Goal: Information Seeking & Learning: Learn about a topic

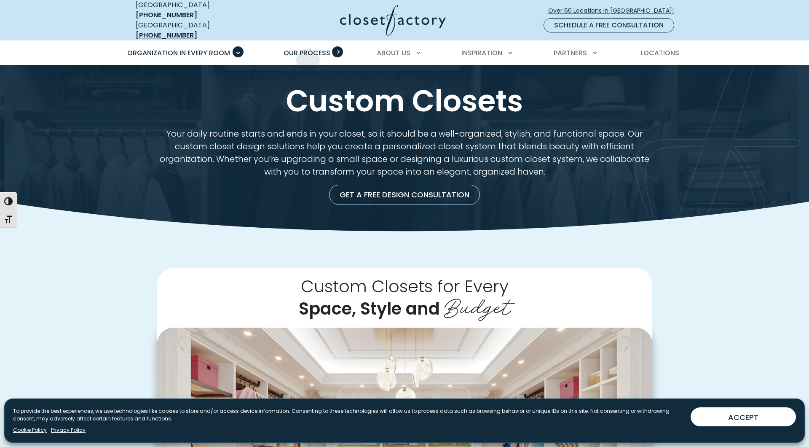
click at [308, 54] on link "Our Process" at bounding box center [307, 53] width 64 height 24
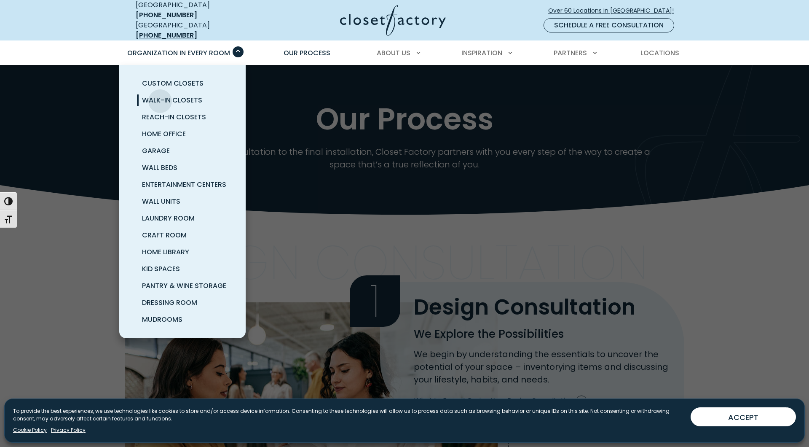
click at [160, 95] on span "Walk-In Closets" at bounding box center [172, 100] width 60 height 10
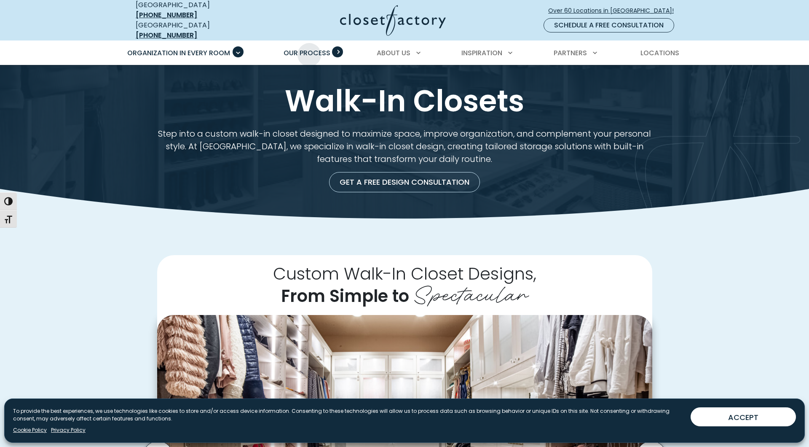
click at [309, 48] on span "Our Process" at bounding box center [307, 53] width 47 height 10
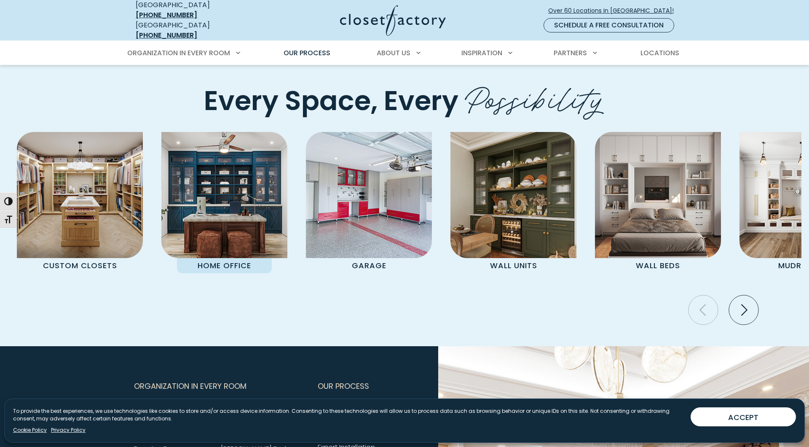
scroll to position [1740, 0]
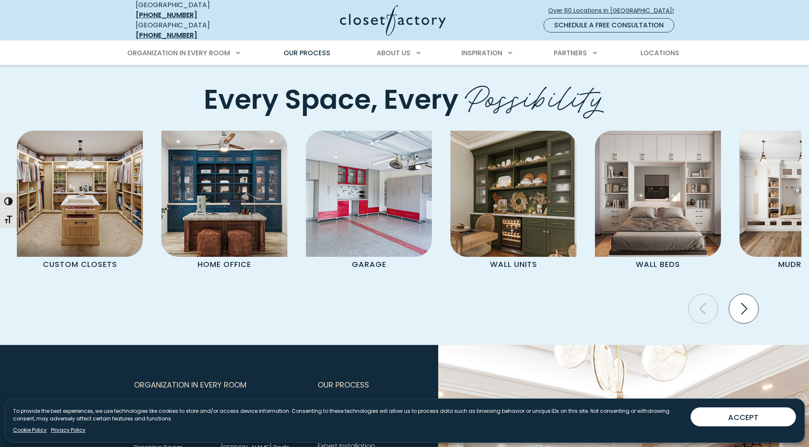
click at [744, 294] on icon "Next slide" at bounding box center [743, 308] width 29 height 29
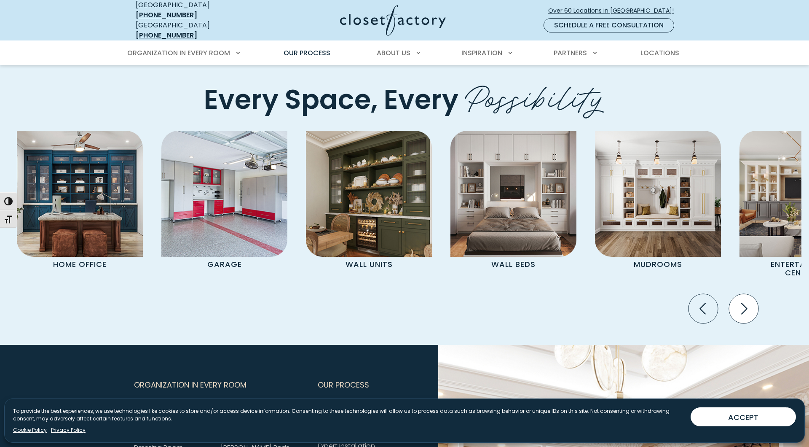
click at [744, 294] on icon "Next slide" at bounding box center [743, 308] width 29 height 29
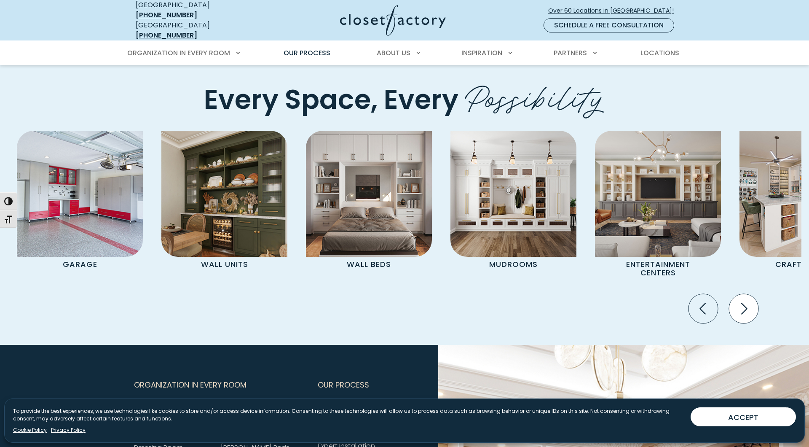
click at [744, 294] on icon "Next slide" at bounding box center [743, 308] width 29 height 29
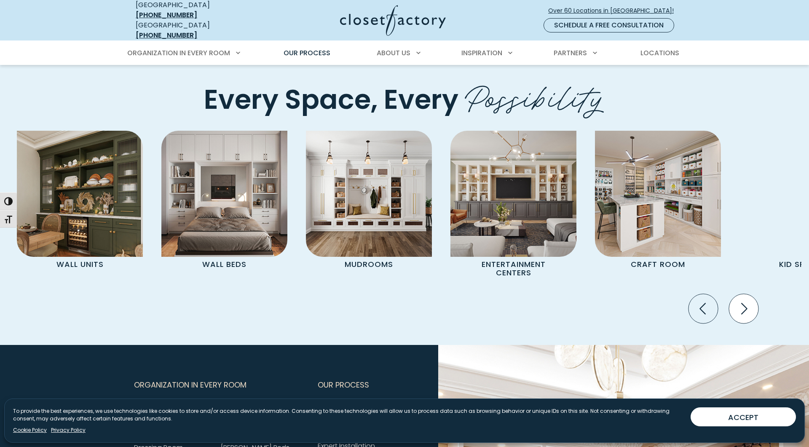
click at [744, 294] on icon "Next slide" at bounding box center [743, 308] width 29 height 29
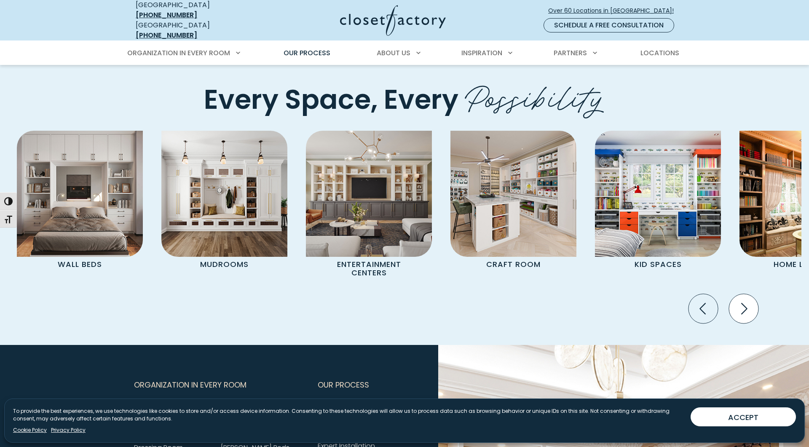
click at [744, 294] on icon "Next slide" at bounding box center [743, 308] width 29 height 29
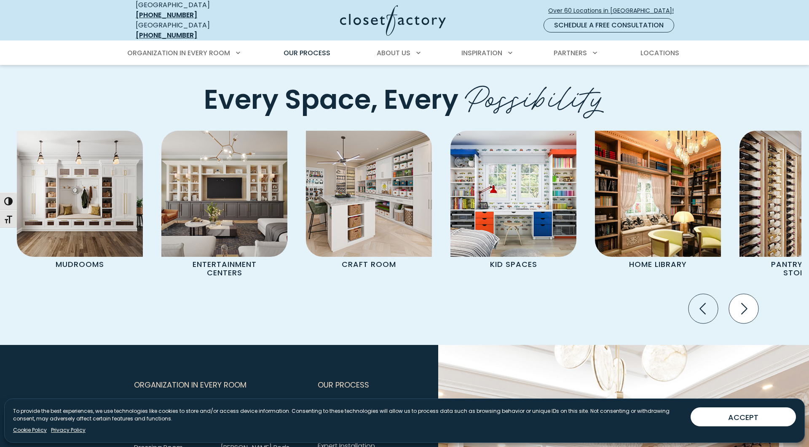
click at [744, 294] on icon "Next slide" at bounding box center [743, 308] width 29 height 29
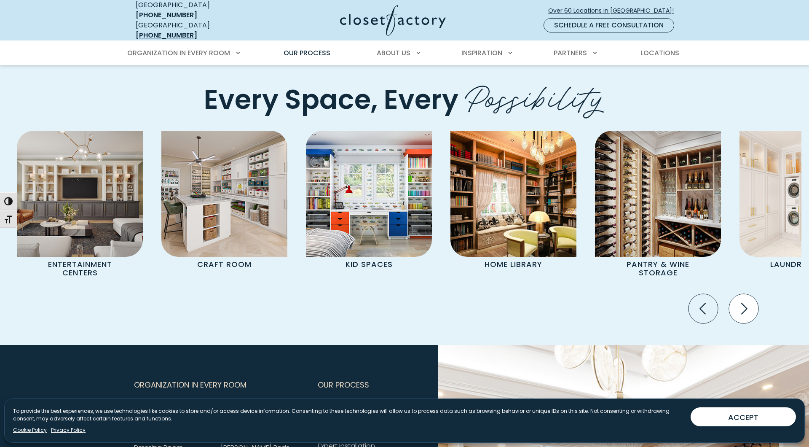
click at [744, 294] on icon "Next slide" at bounding box center [743, 308] width 29 height 29
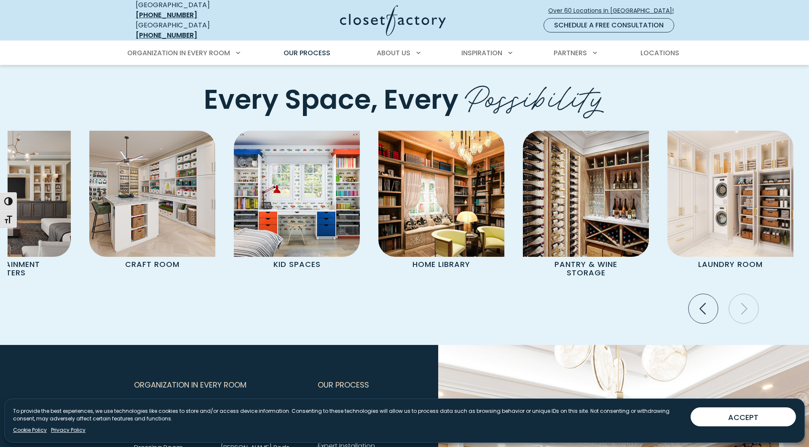
click at [744, 294] on icon "Next slide" at bounding box center [743, 308] width 29 height 29
click at [700, 294] on icon "Previous slide" at bounding box center [703, 308] width 29 height 29
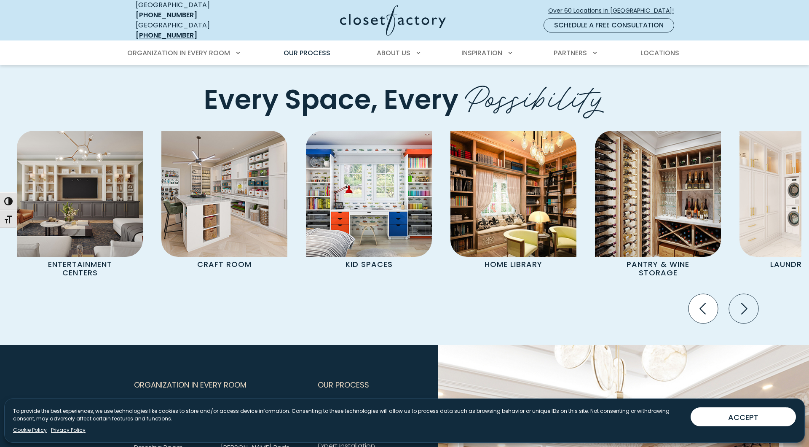
click at [700, 294] on icon "Previous slide" at bounding box center [703, 308] width 29 height 29
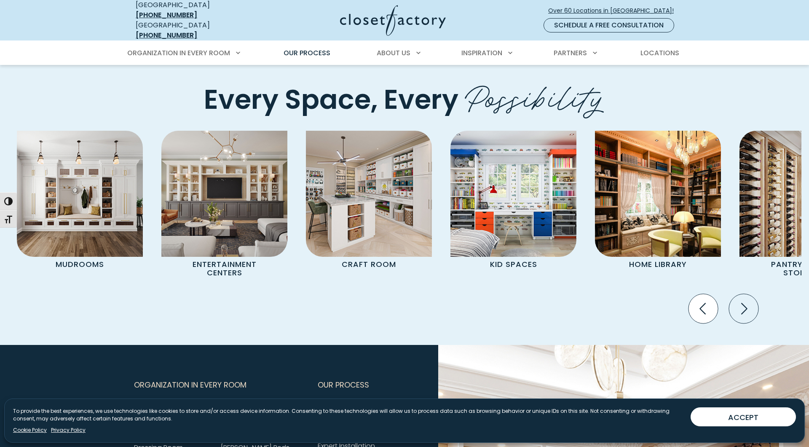
click at [700, 294] on icon "Previous slide" at bounding box center [703, 308] width 29 height 29
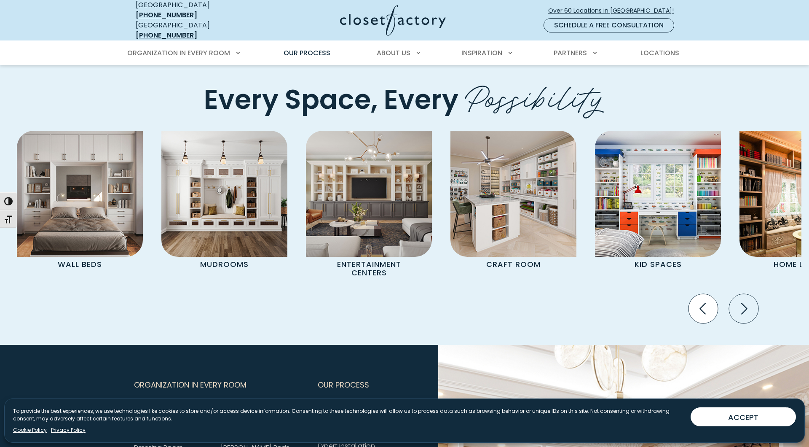
click at [700, 294] on icon "Previous slide" at bounding box center [703, 308] width 29 height 29
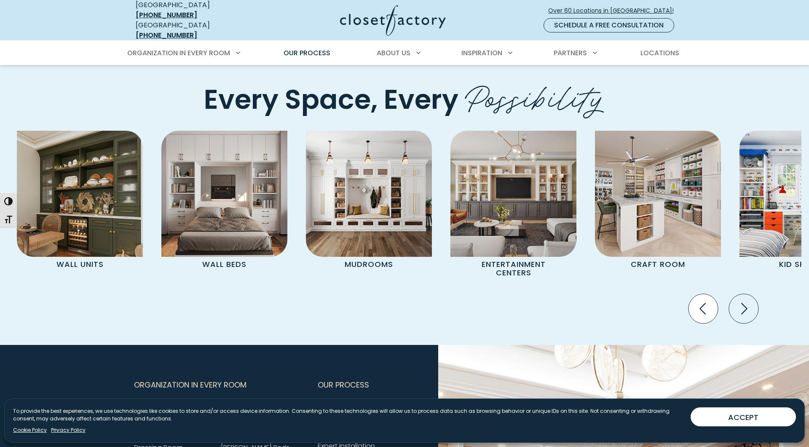
click at [700, 294] on icon "Previous slide" at bounding box center [703, 308] width 29 height 29
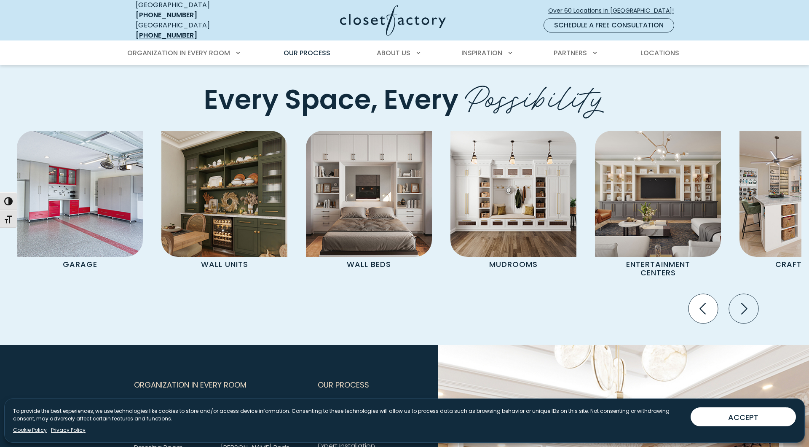
click at [700, 294] on icon "Previous slide" at bounding box center [703, 308] width 29 height 29
